Goal: Task Accomplishment & Management: Use online tool/utility

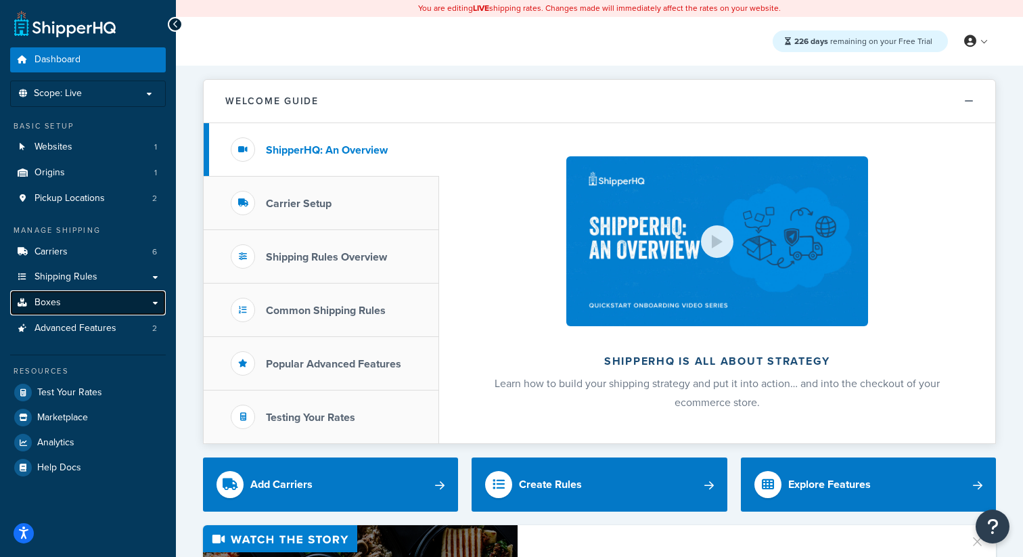
click at [76, 304] on link "Boxes" at bounding box center [88, 302] width 156 height 25
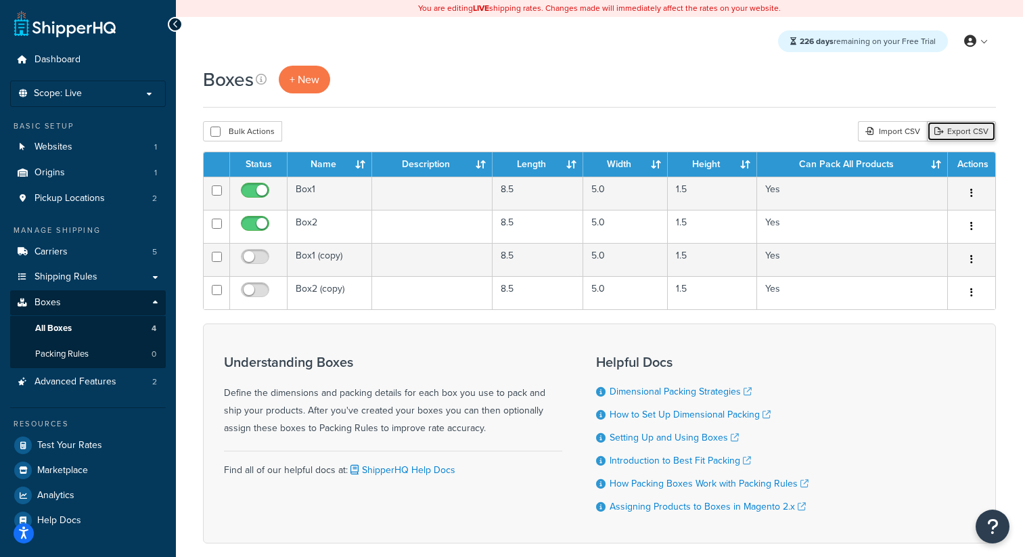
click at [969, 131] on link "Export CSV" at bounding box center [961, 131] width 69 height 20
click at [888, 136] on div "Import CSV" at bounding box center [892, 131] width 69 height 20
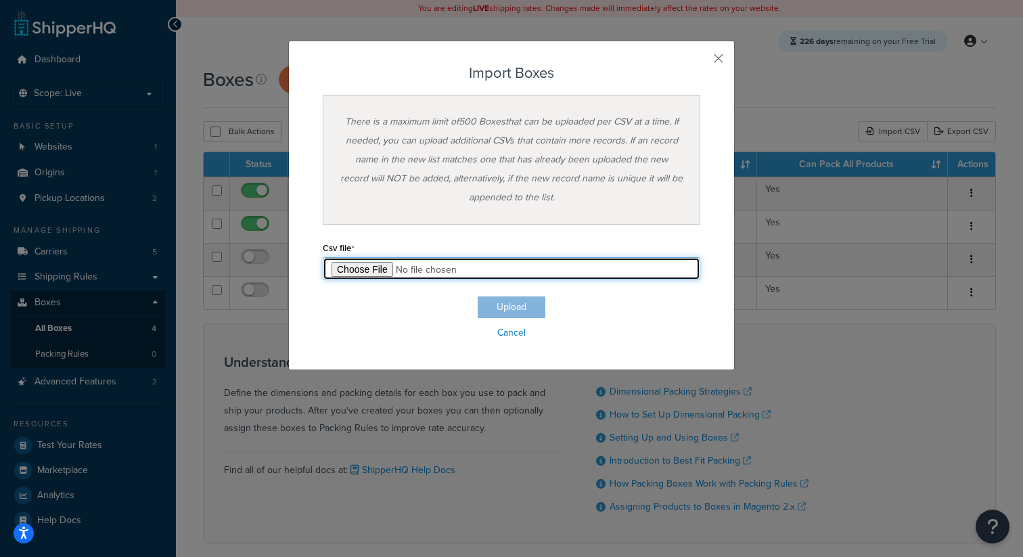
click at [370, 264] on input "file" at bounding box center [511, 268] width 377 height 23
type input "C:\fakepath\Box Export-2025-10-03 0232.csv"
